Goal: Find specific page/section: Find specific page/section

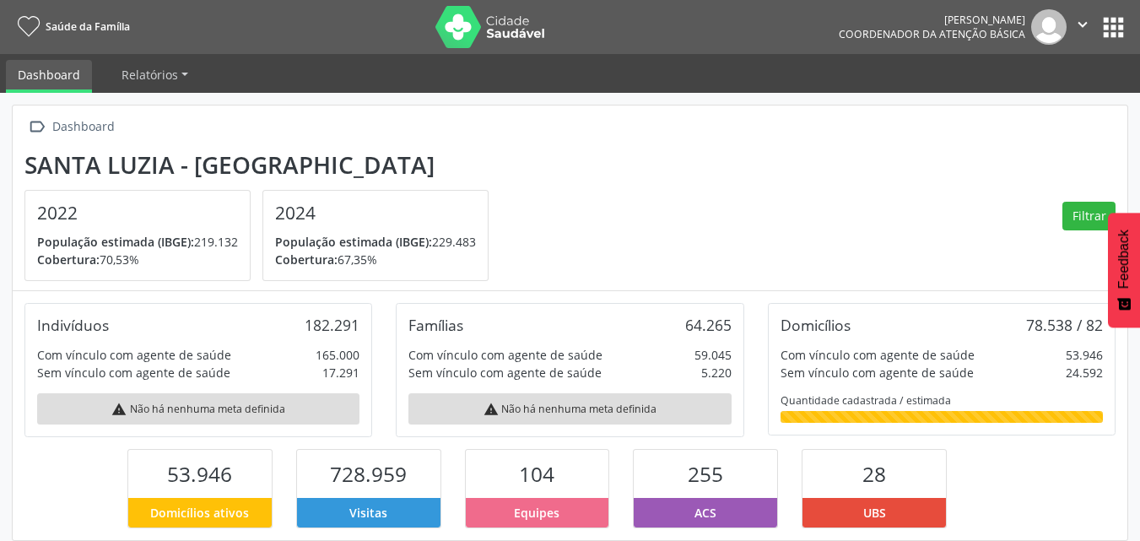
click at [1118, 24] on button "apps" at bounding box center [1114, 28] width 30 height 30
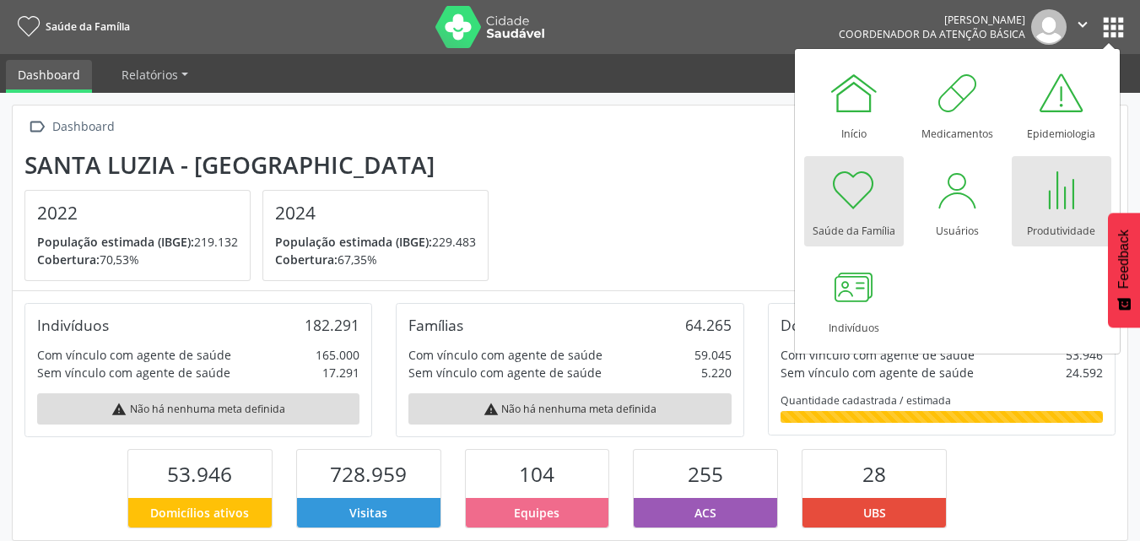
click at [1062, 187] on div at bounding box center [1062, 190] width 51 height 51
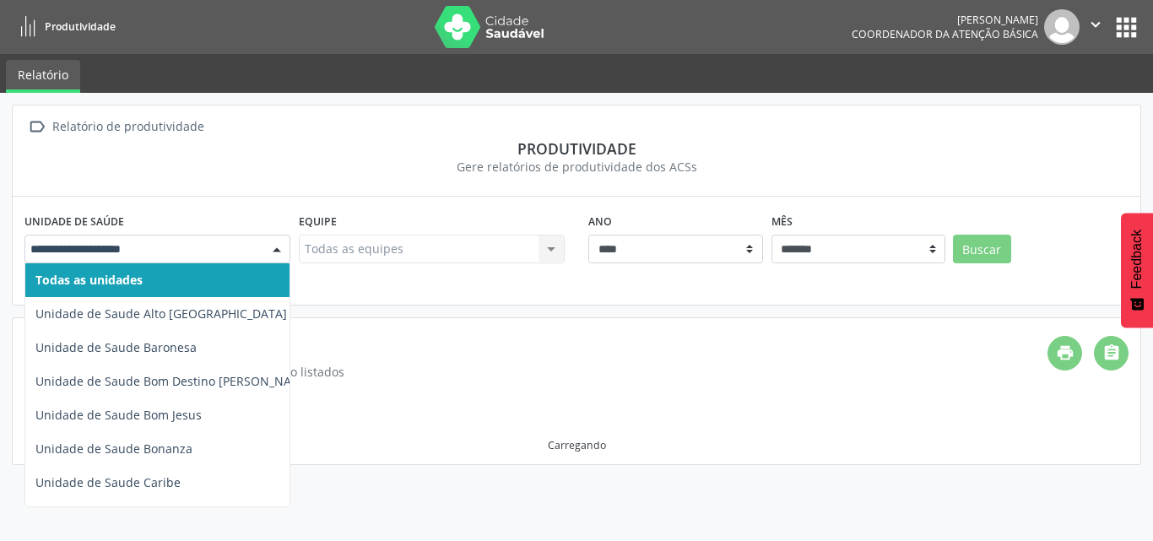
click at [269, 249] on div at bounding box center [276, 250] width 25 height 29
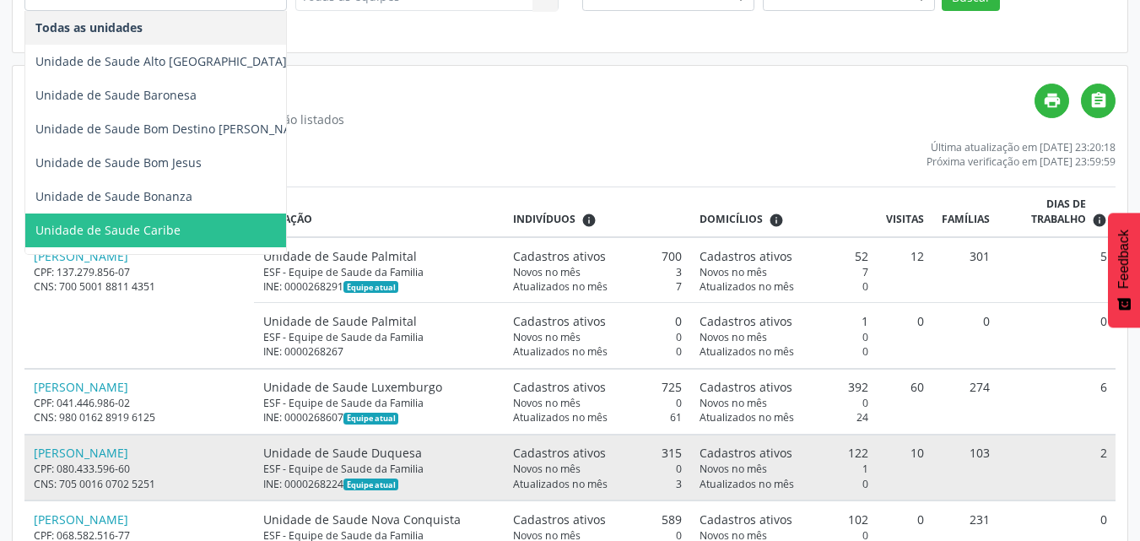
scroll to position [253, 0]
